Goal: Navigation & Orientation: Find specific page/section

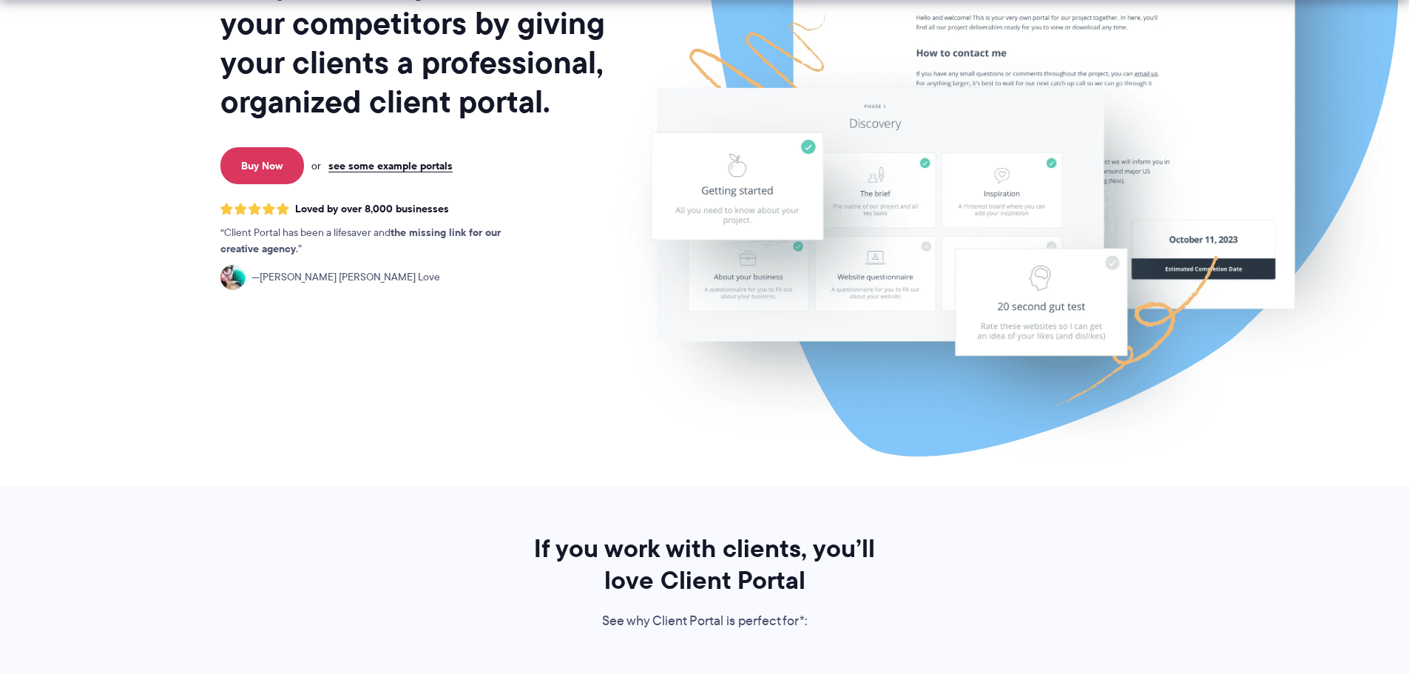
scroll to position [740, 0]
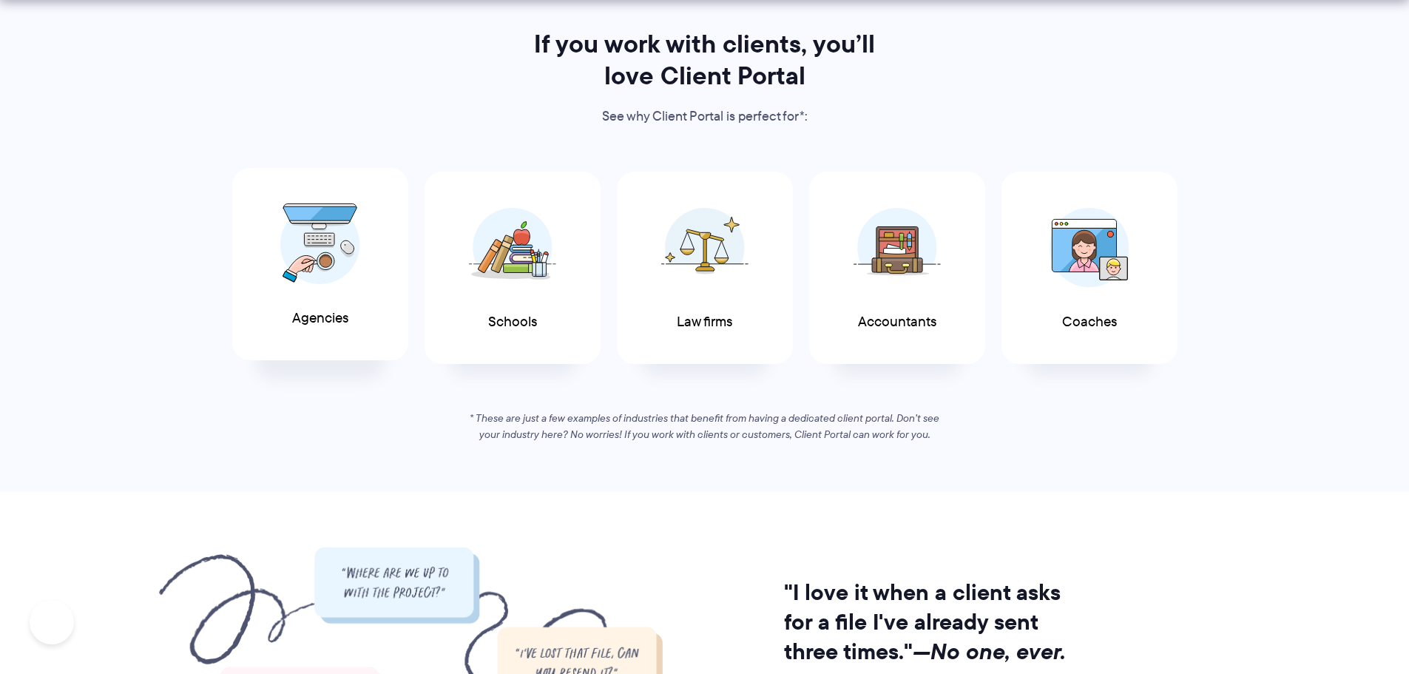
click at [333, 300] on div "Agencies" at bounding box center [320, 264] width 176 height 193
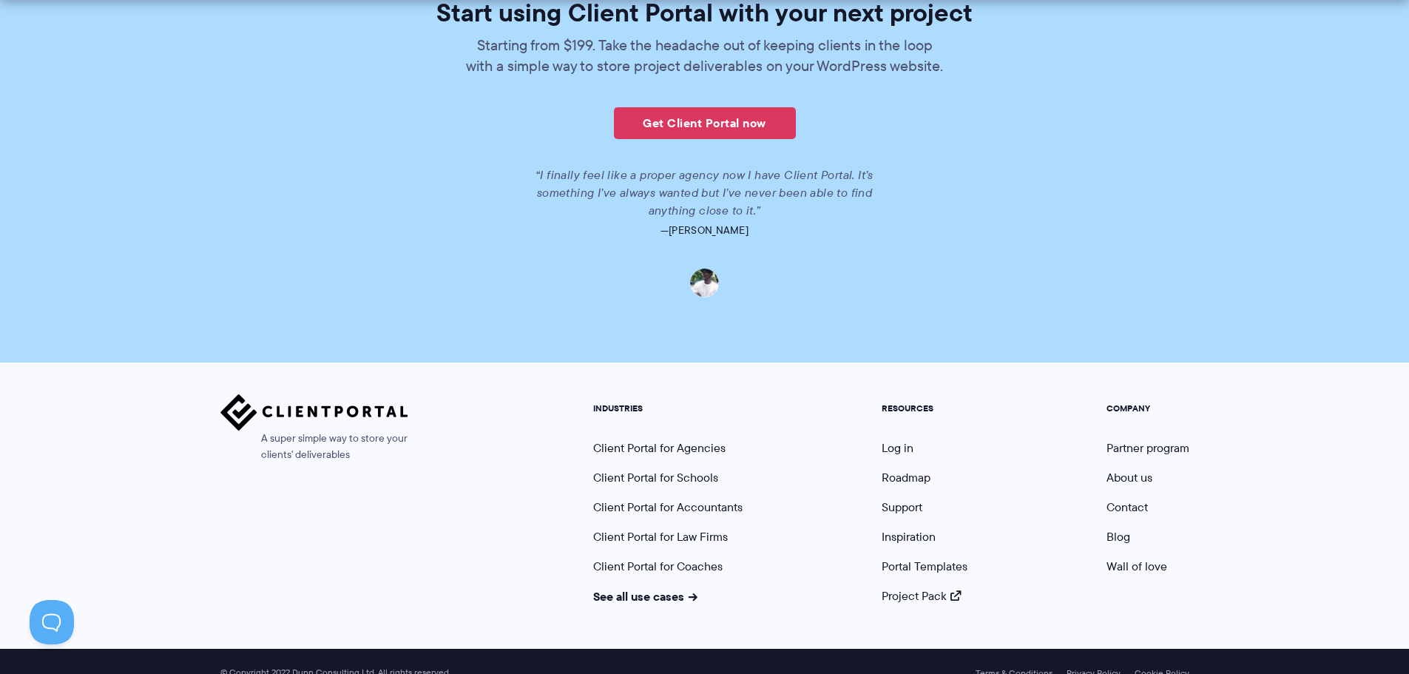
scroll to position [3415, 0]
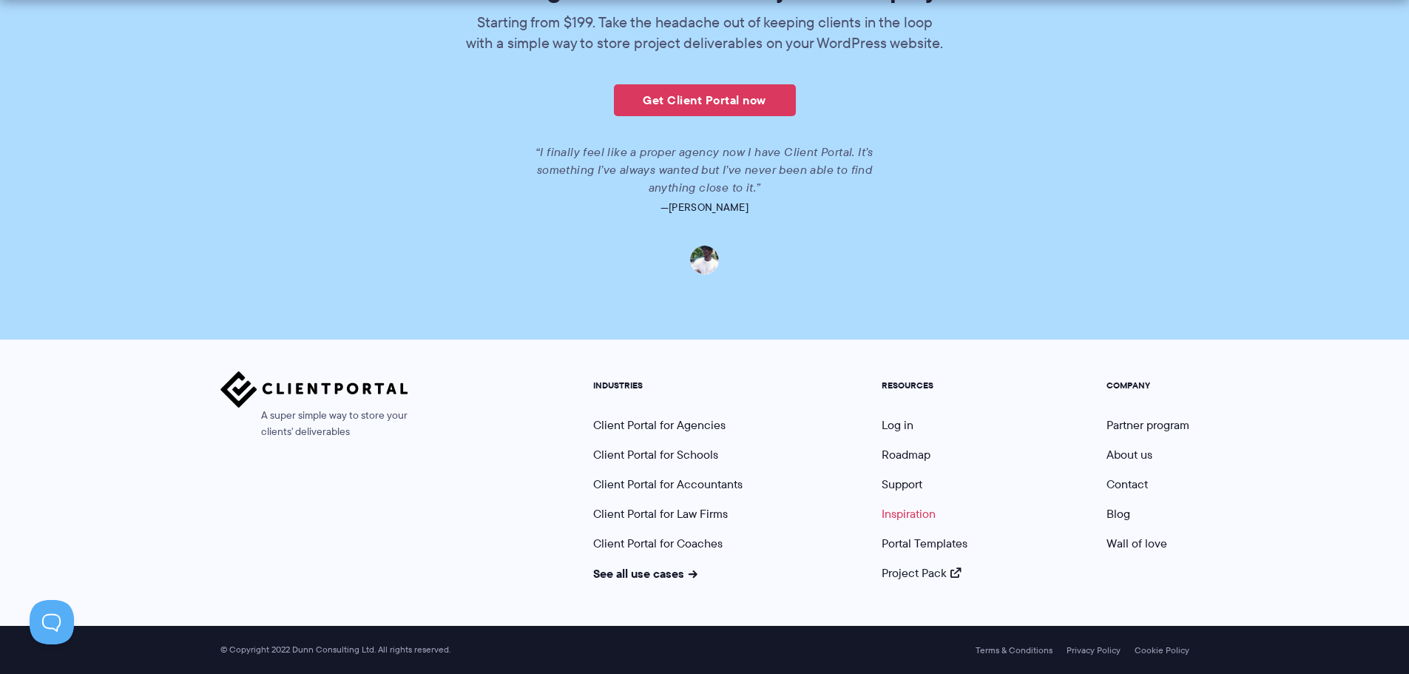
click at [900, 507] on link "Inspiration" at bounding box center [909, 513] width 54 height 17
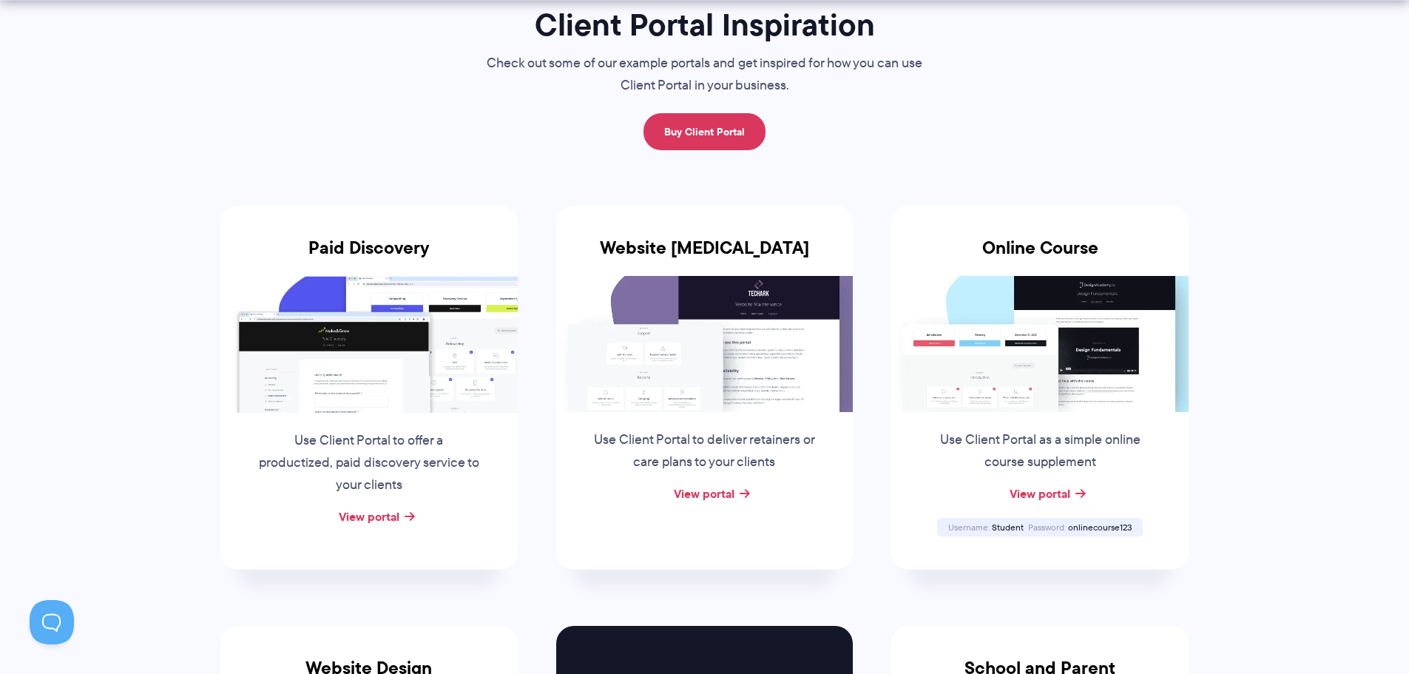
scroll to position [246, 0]
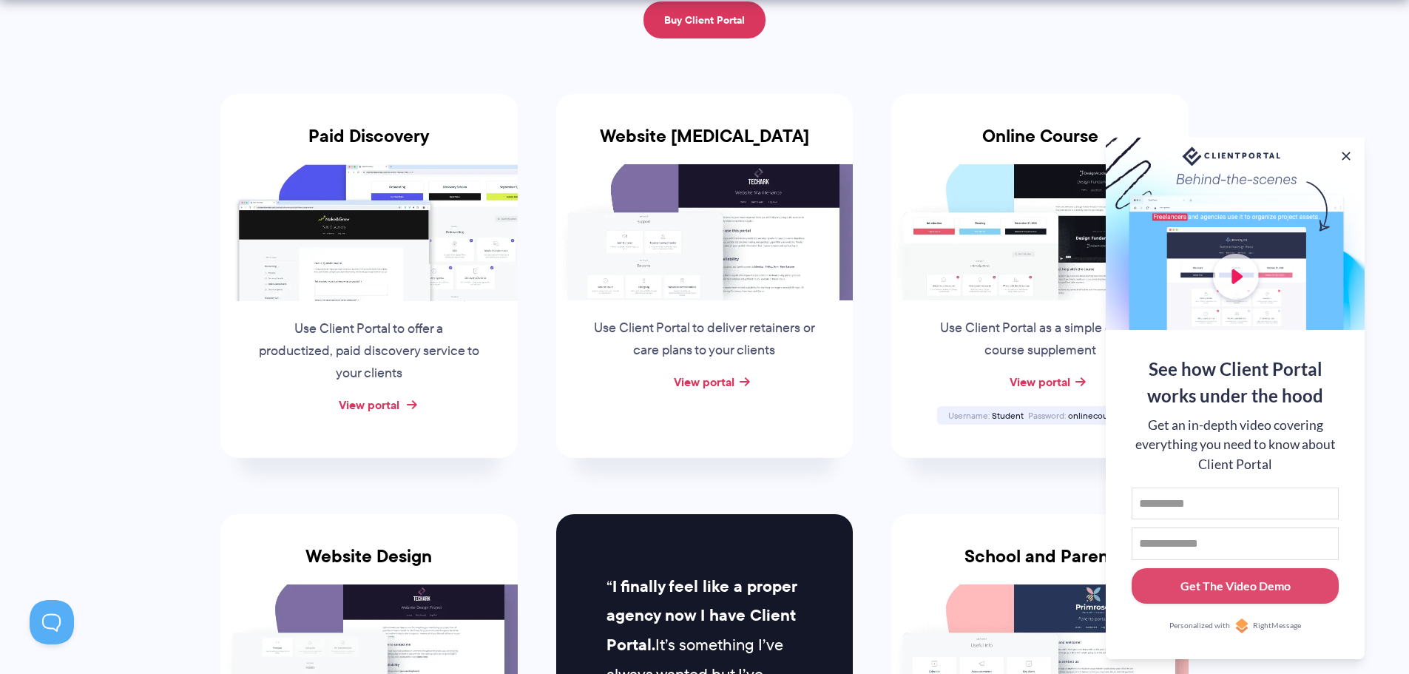
click at [377, 403] on link "View portal" at bounding box center [369, 405] width 61 height 18
